Goal: Transaction & Acquisition: Purchase product/service

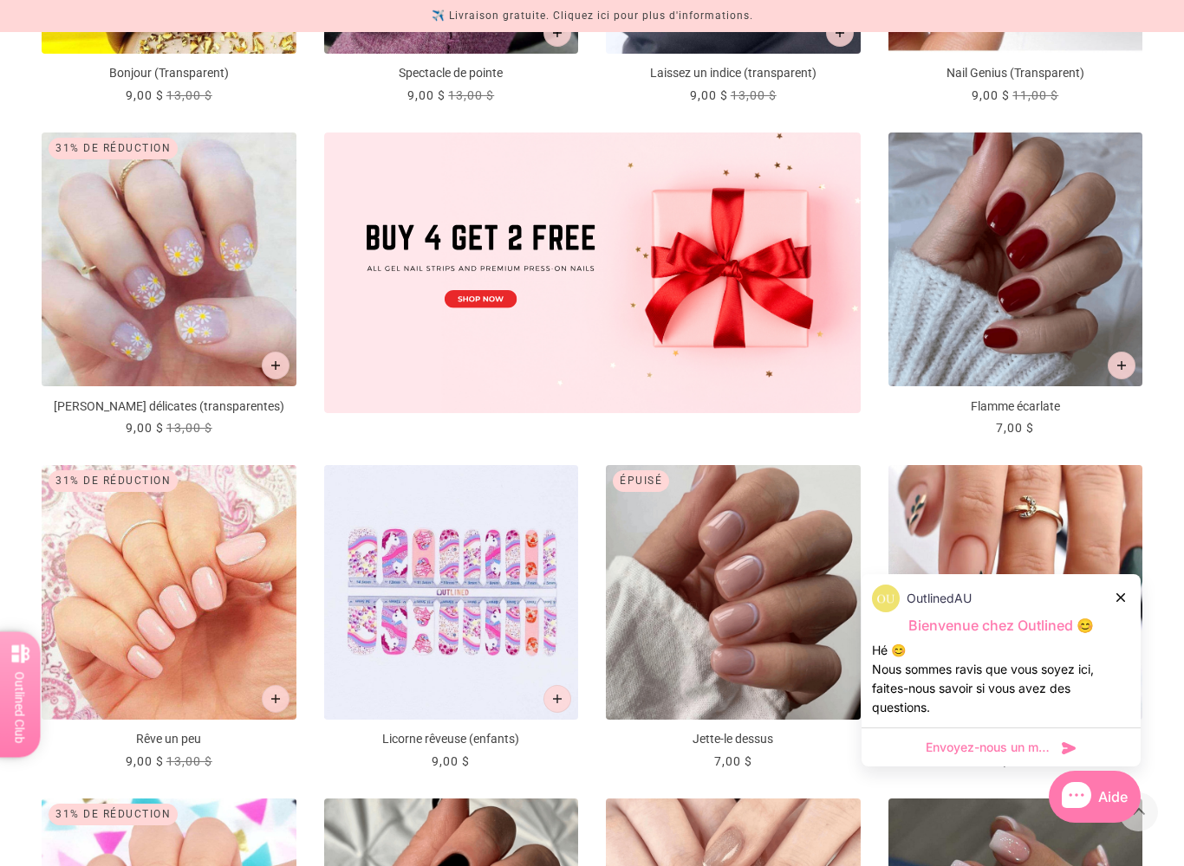
scroll to position [584, 0]
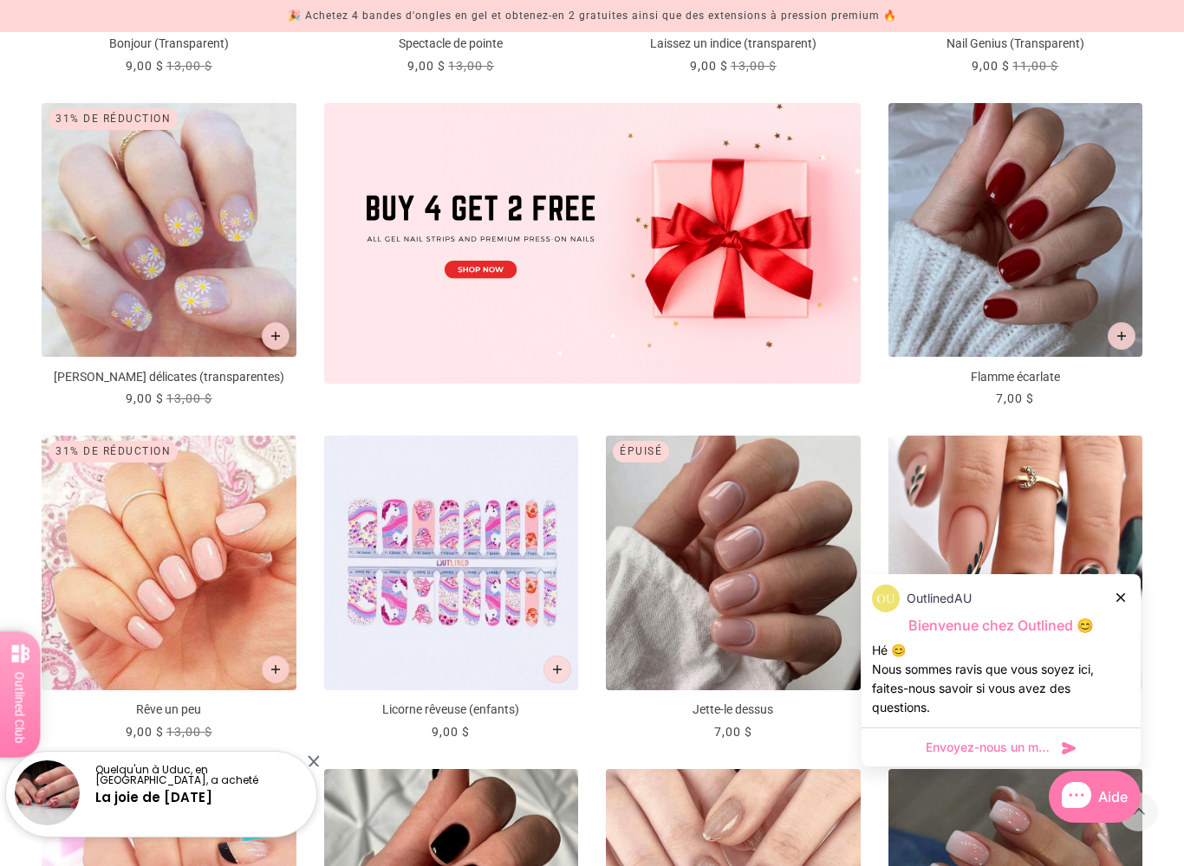
click at [769, 583] on img "Jette-le dessus" at bounding box center [733, 563] width 255 height 255
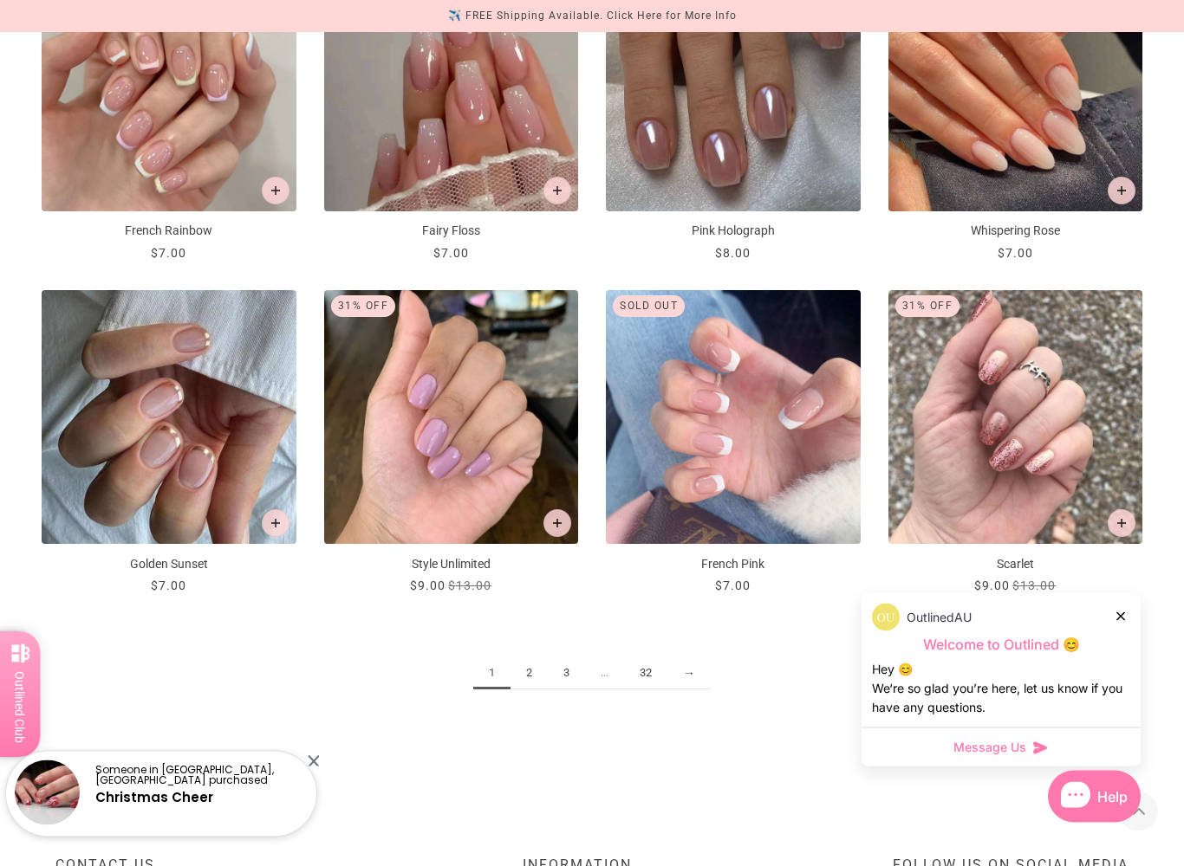
scroll to position [1729, 0]
click at [462, 419] on img "Style Unlimited" at bounding box center [451, 417] width 255 height 255
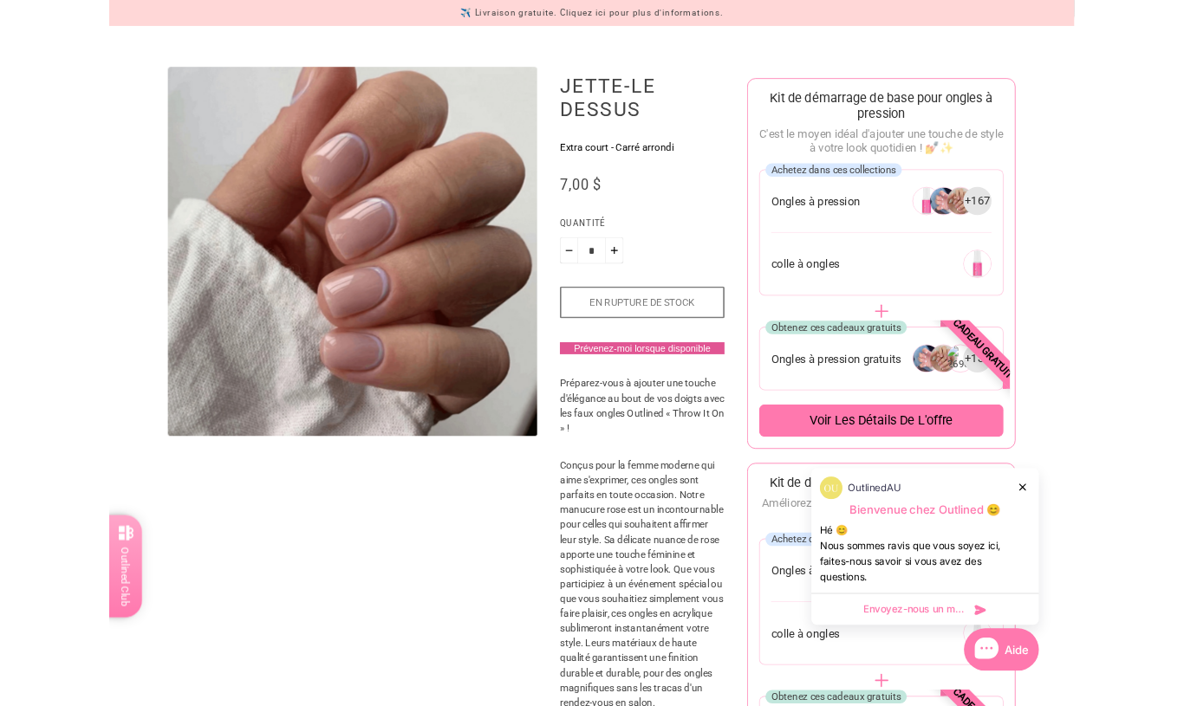
scroll to position [159, 0]
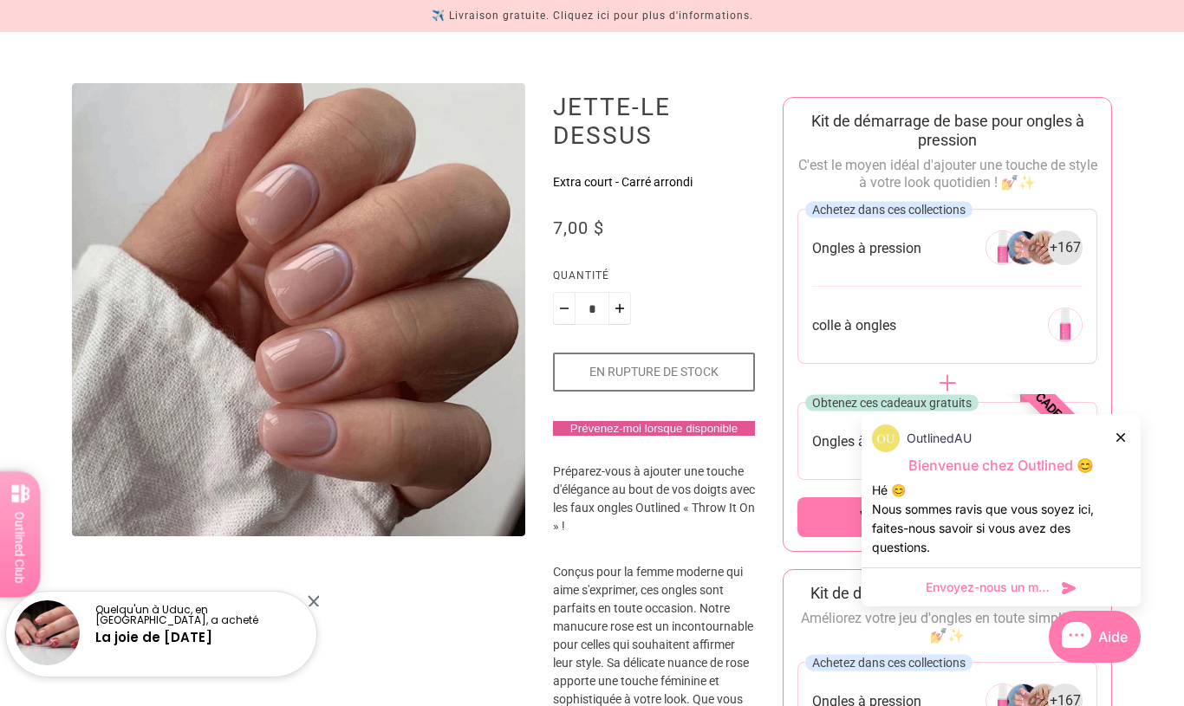
click at [990, 452] on div "OutlinedAU Bienvenue chez Outlined 😊 Hé 😊 Nous sommes ravis que vous soyez ici,…" at bounding box center [1000, 490] width 279 height 153
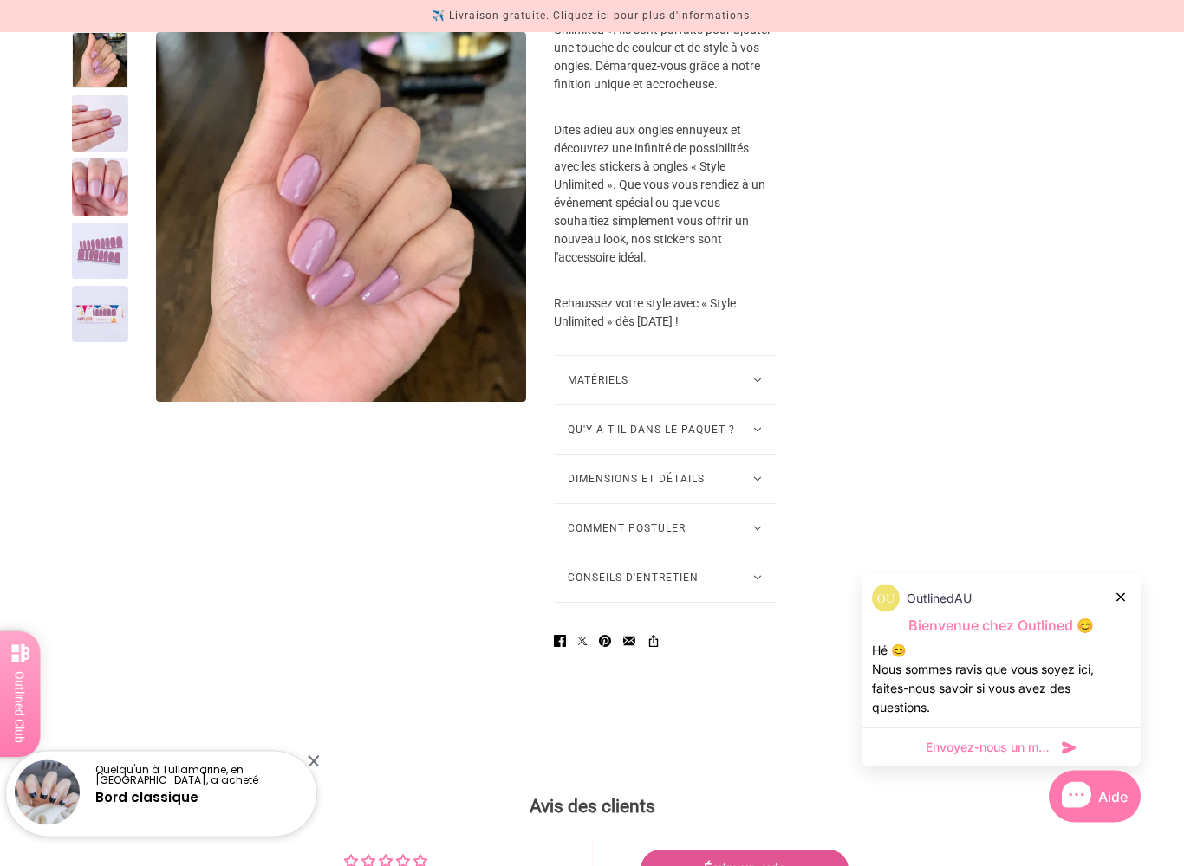
scroll to position [781, 0]
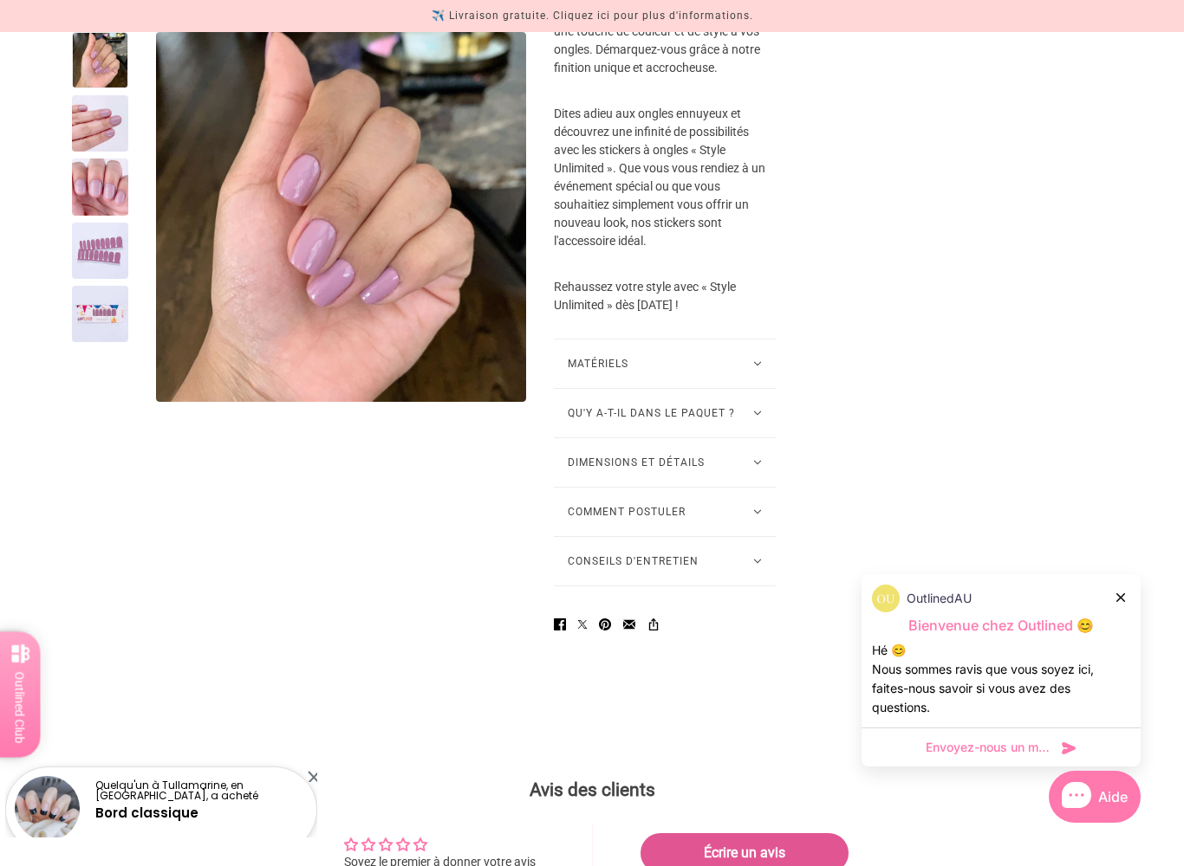
click at [753, 416] on icon at bounding box center [757, 413] width 9 height 5
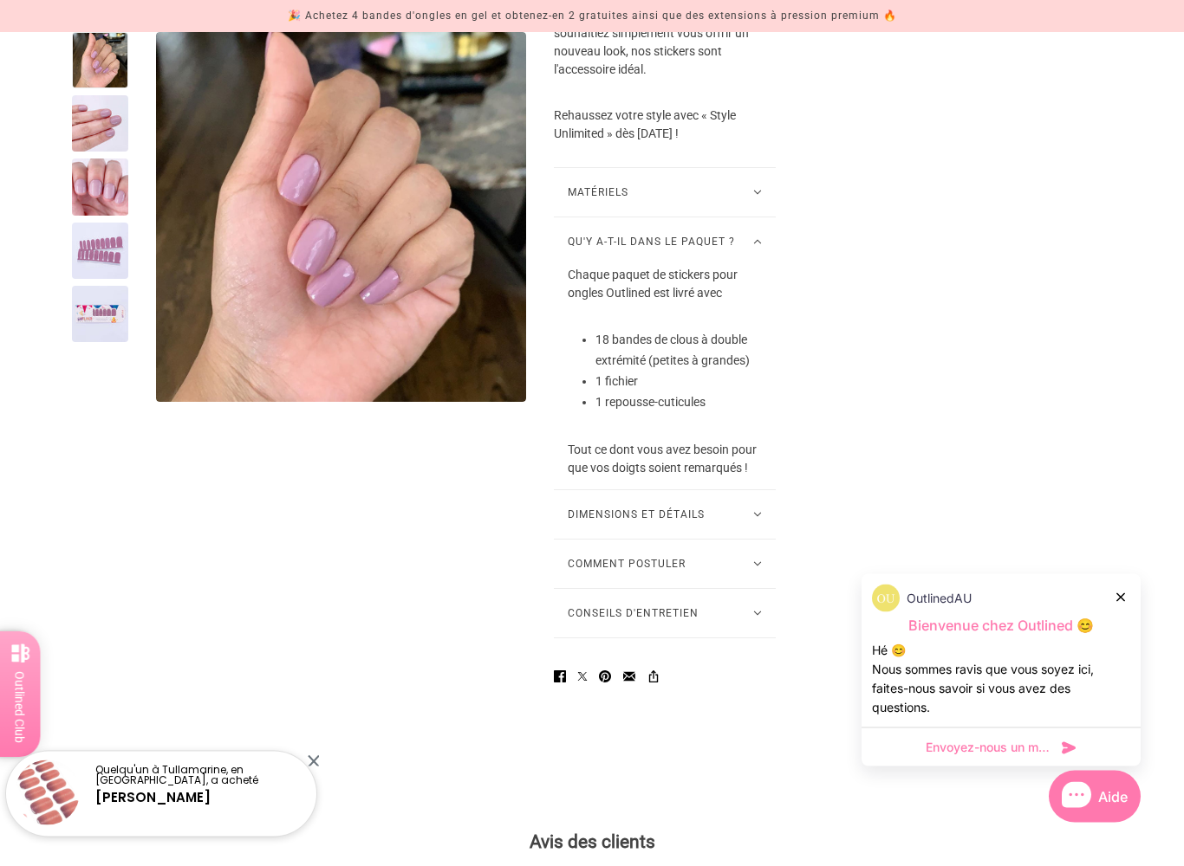
scroll to position [980, 0]
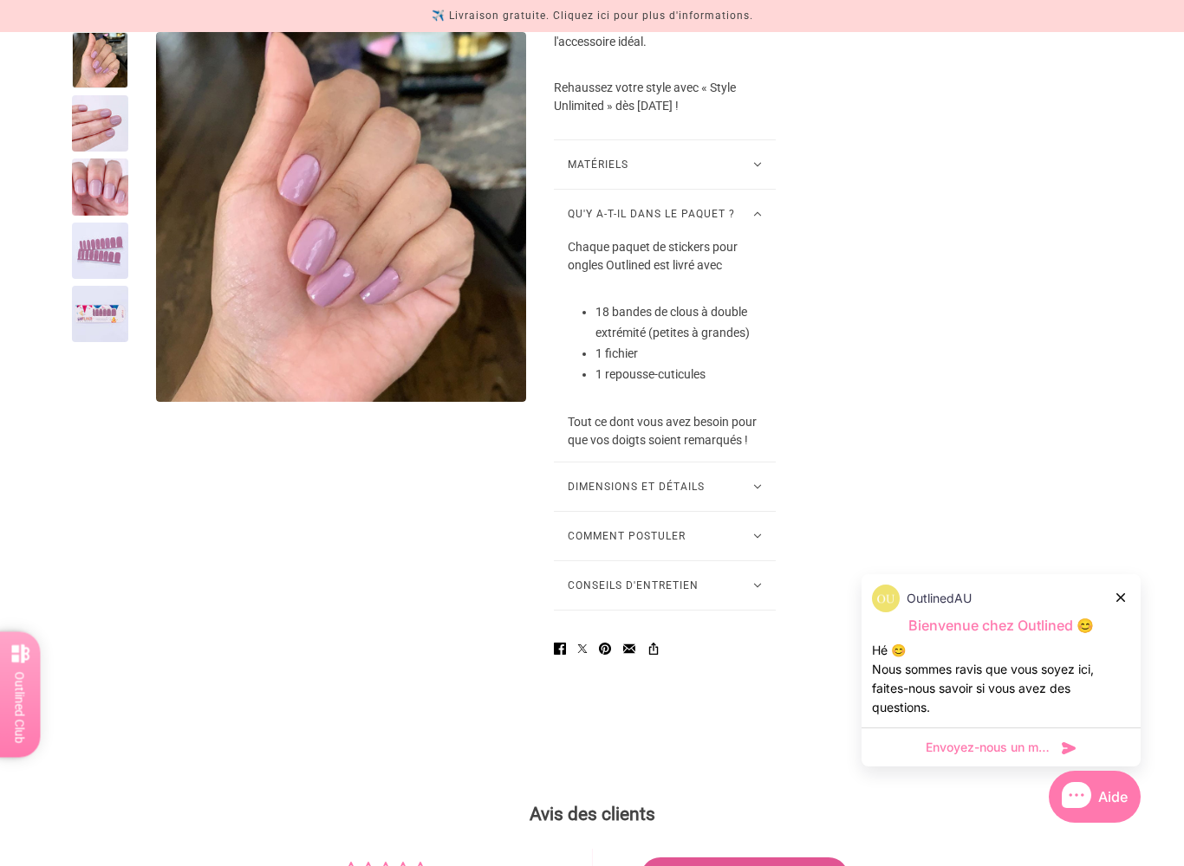
click at [698, 238] on button "Qu'y a-t-il dans le paquet ?" at bounding box center [665, 214] width 222 height 49
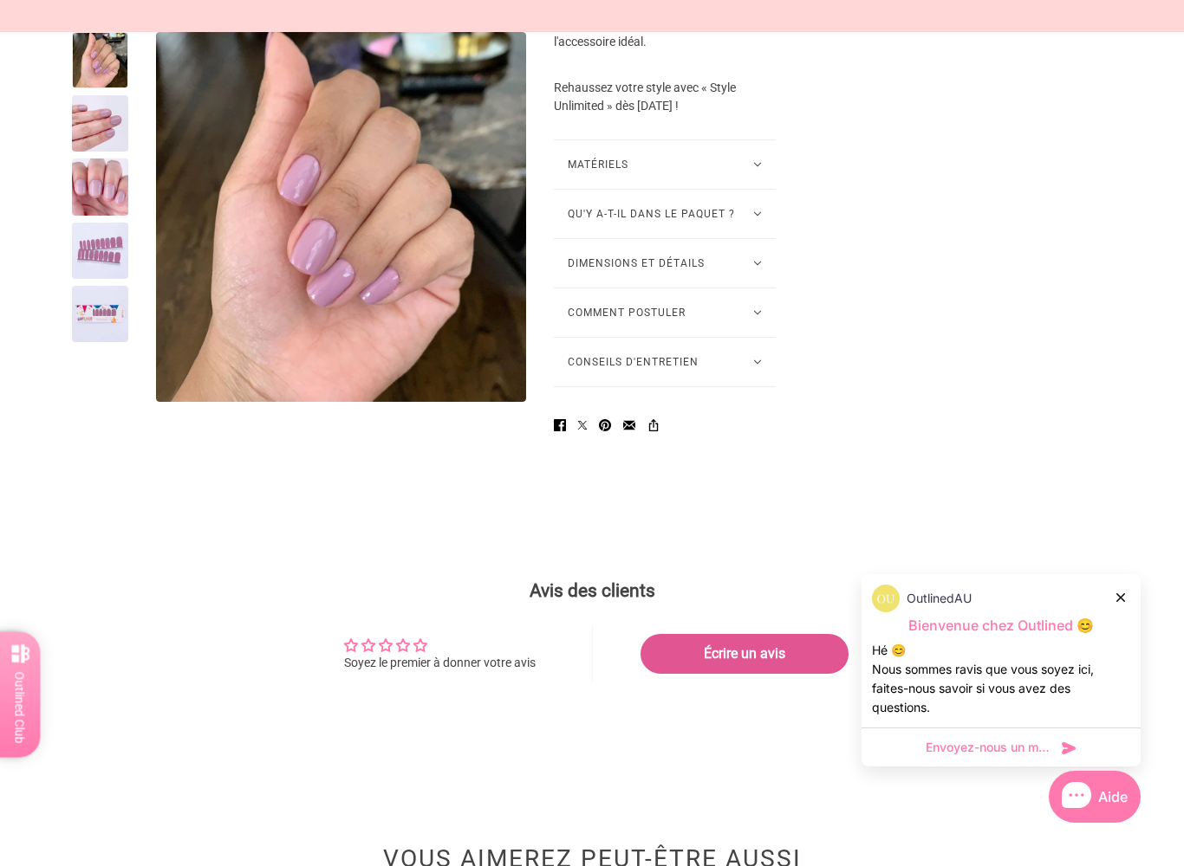
click at [685, 238] on button "Qu'y a-t-il dans le paquet ?" at bounding box center [665, 214] width 222 height 49
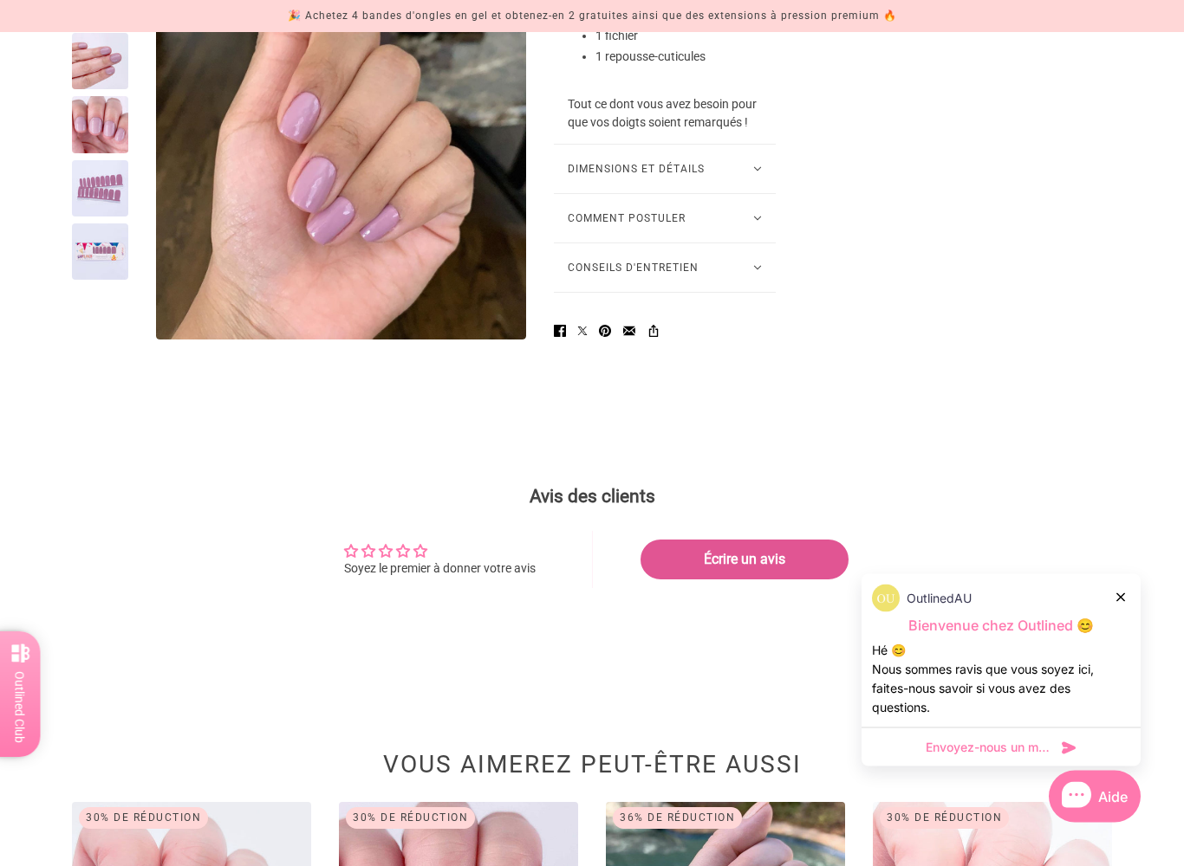
click at [746, 243] on button "Comment postuler" at bounding box center [665, 219] width 222 height 49
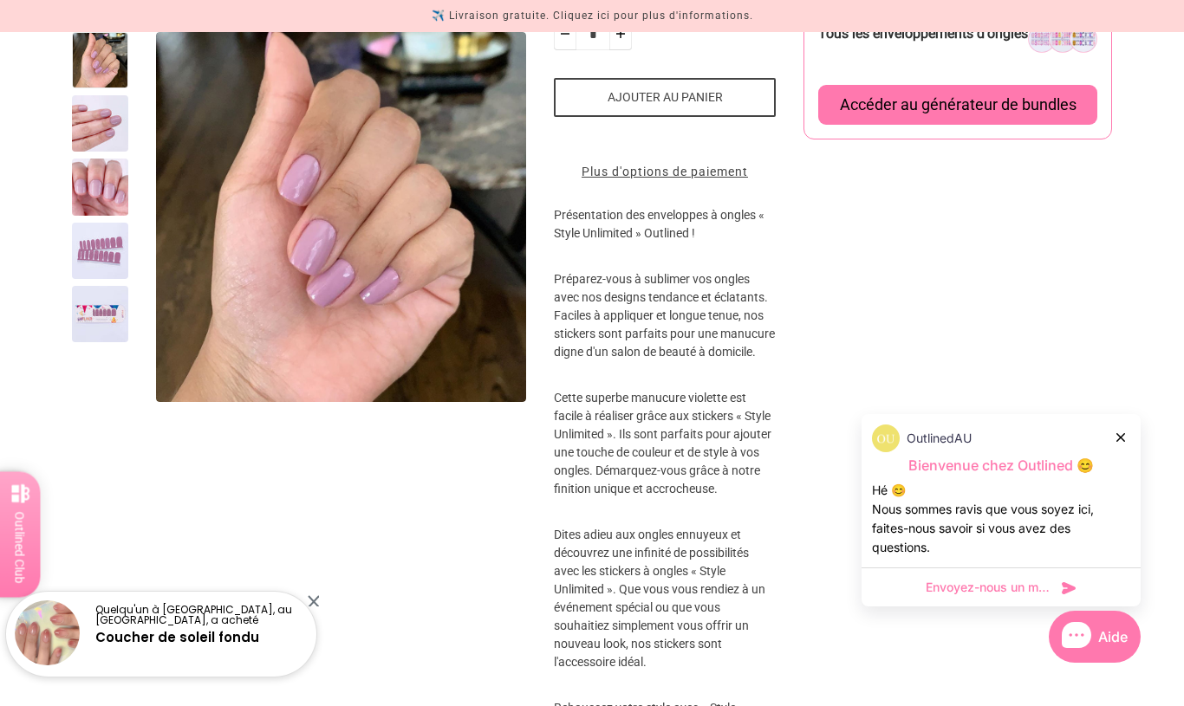
scroll to position [321, 0]
